Goal: Task Accomplishment & Management: Manage account settings

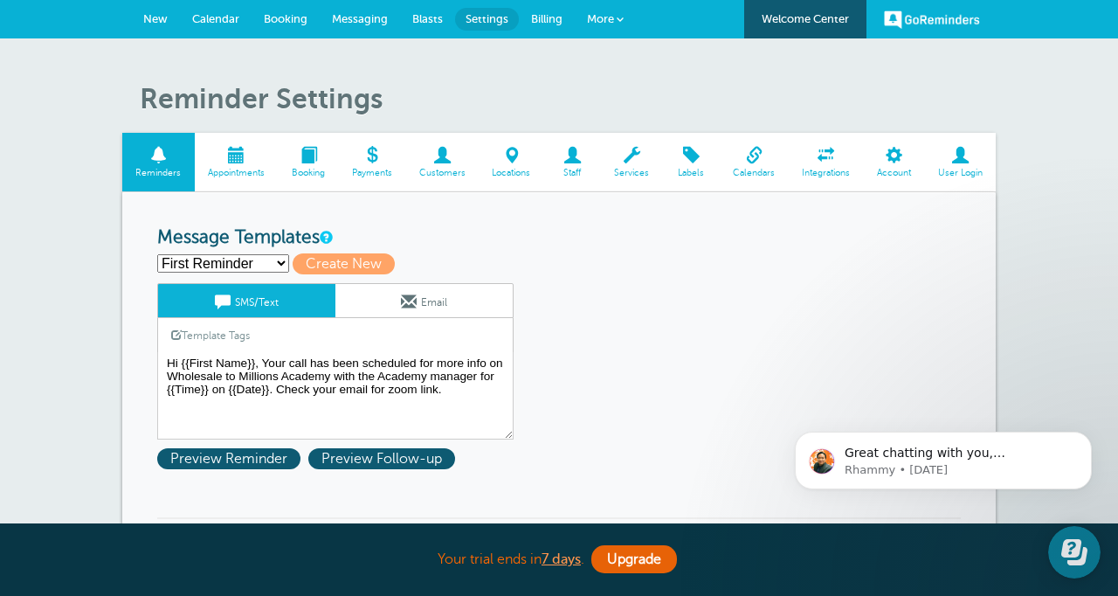
click at [587, 16] on span "More" at bounding box center [600, 18] width 27 height 13
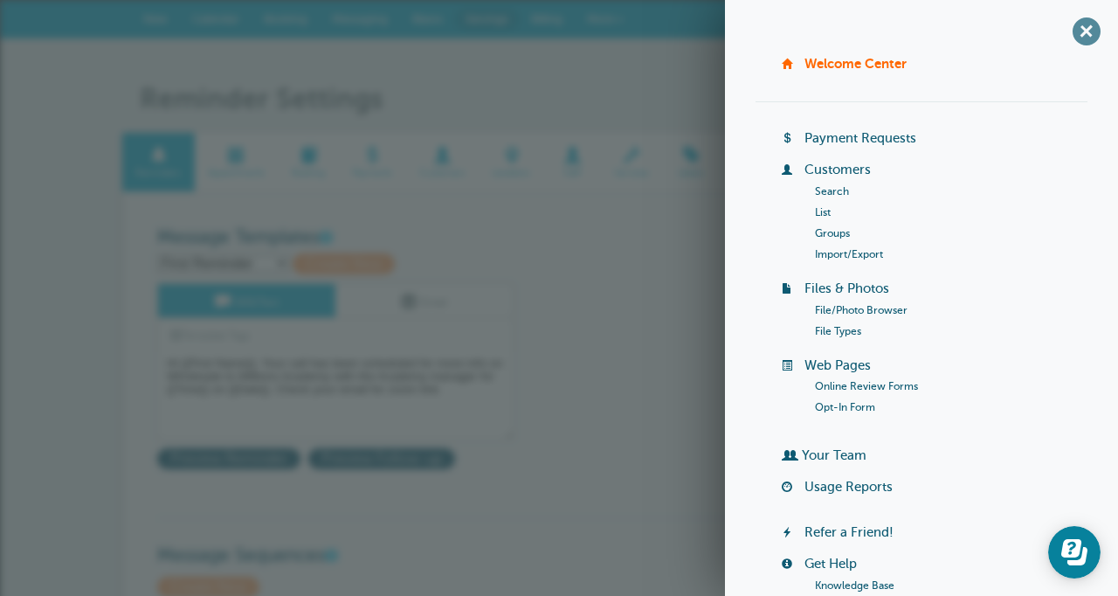
click at [1091, 27] on span "+" at bounding box center [1086, 30] width 39 height 39
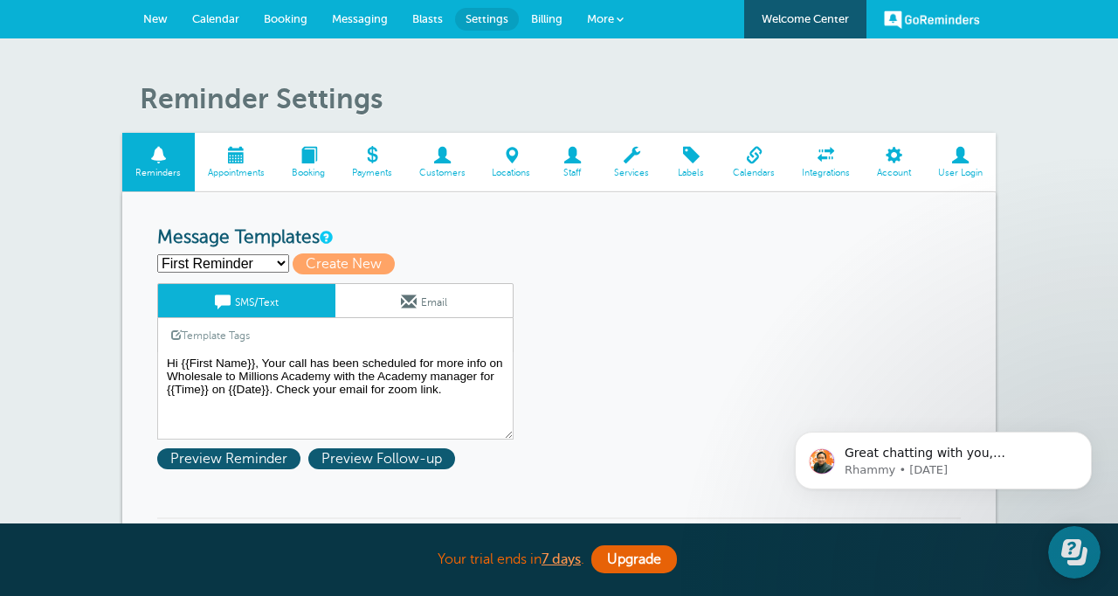
click at [604, 17] on span "More" at bounding box center [600, 18] width 27 height 13
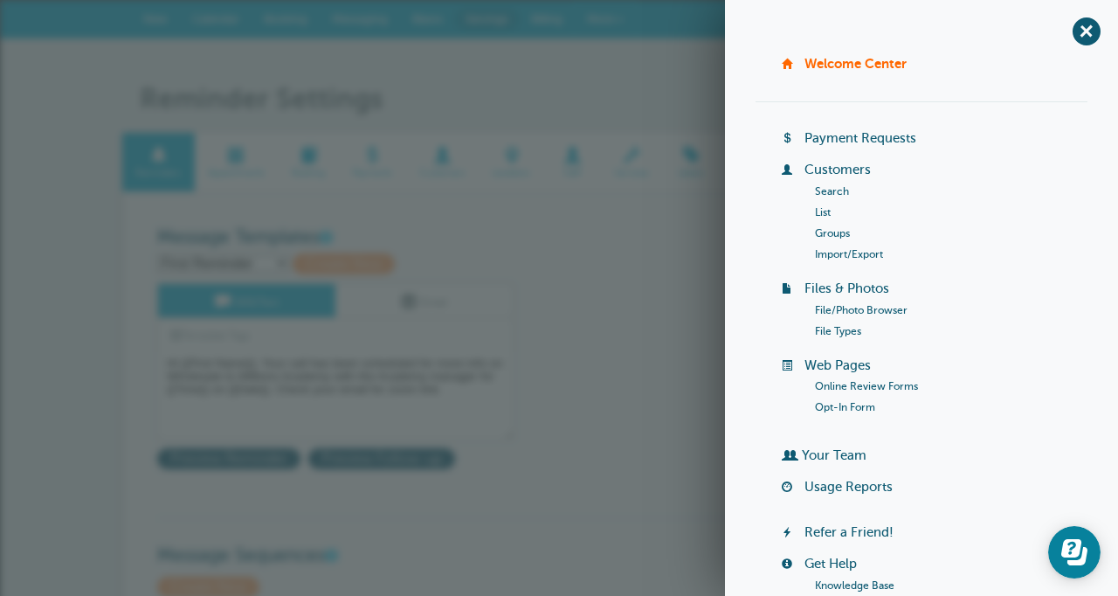
scroll to position [248, 0]
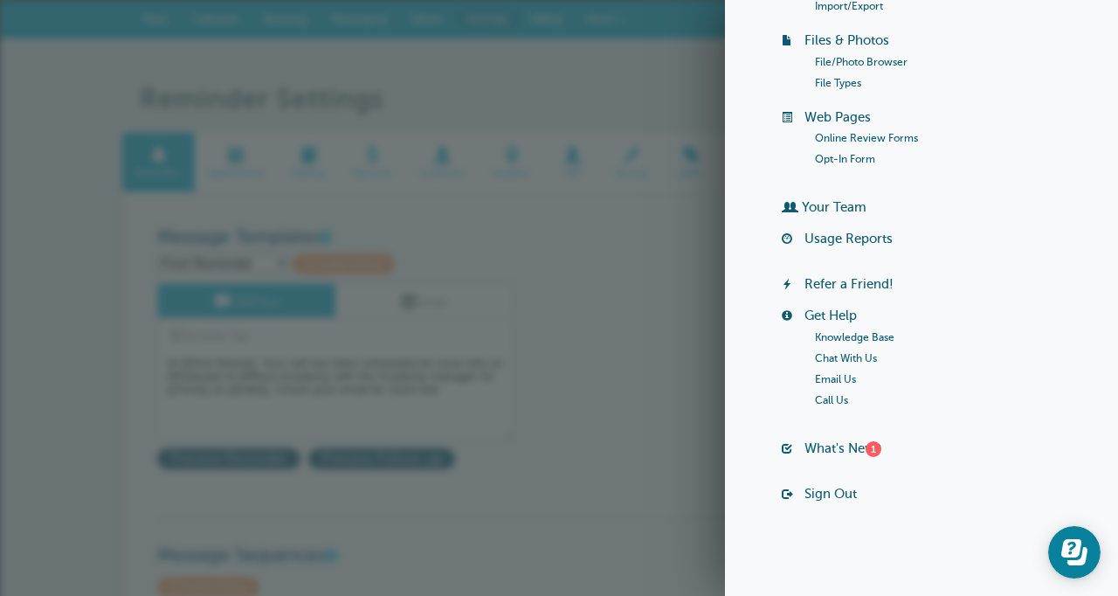
click at [824, 492] on link "Sign Out" at bounding box center [831, 494] width 52 height 14
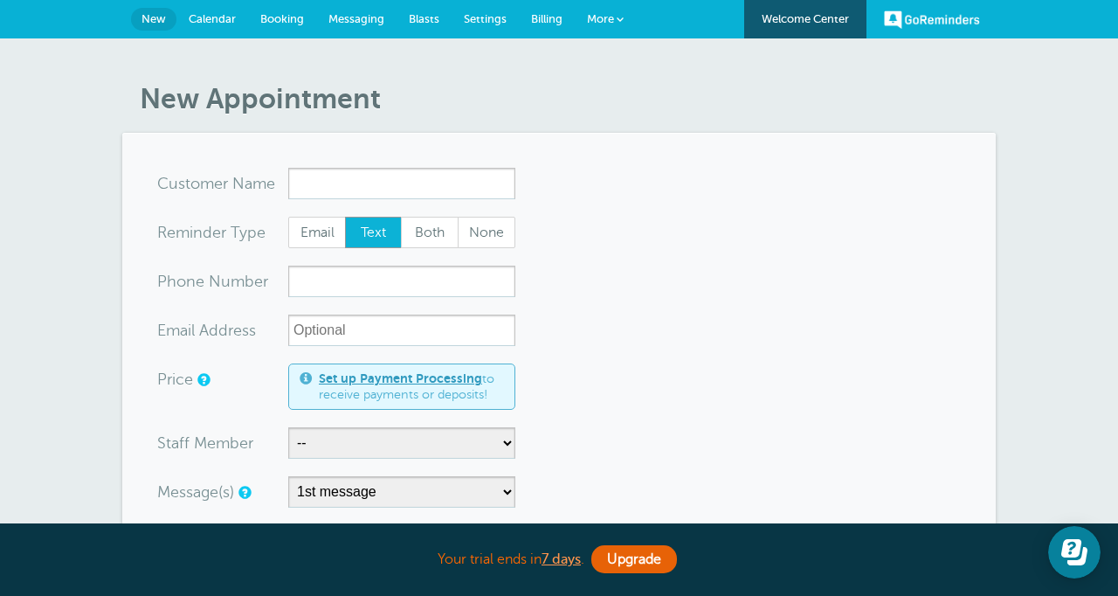
click at [465, 22] on span "Settings" at bounding box center [485, 18] width 43 height 13
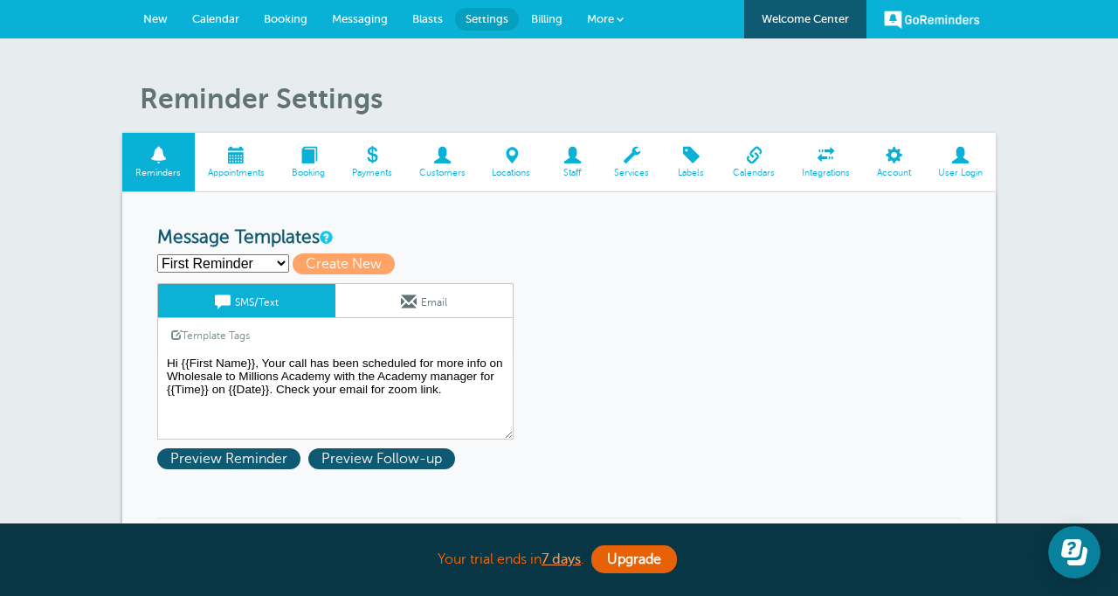
click at [902, 153] on span at bounding box center [893, 155] width 61 height 17
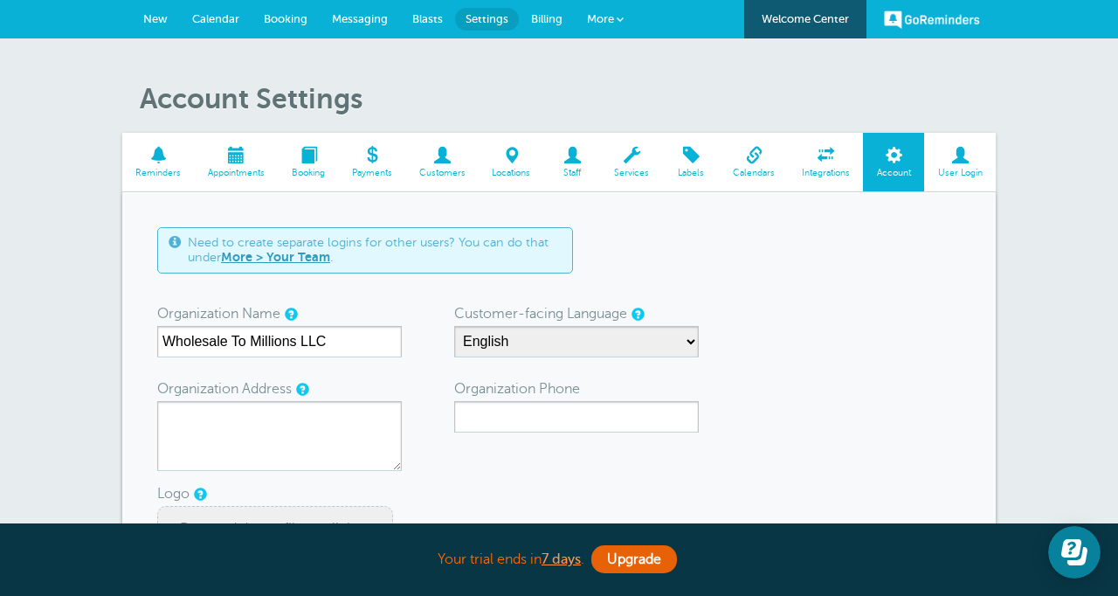
click at [952, 164] on link "User Login" at bounding box center [960, 162] width 72 height 59
